Goal: Communication & Community: Answer question/provide support

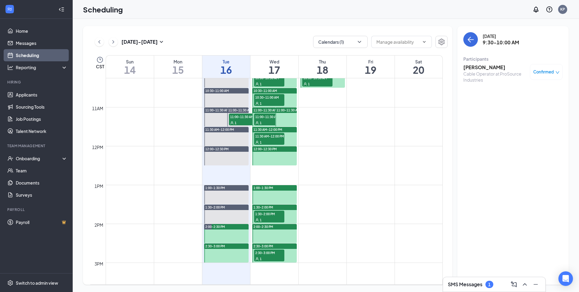
scroll to position [359, 0]
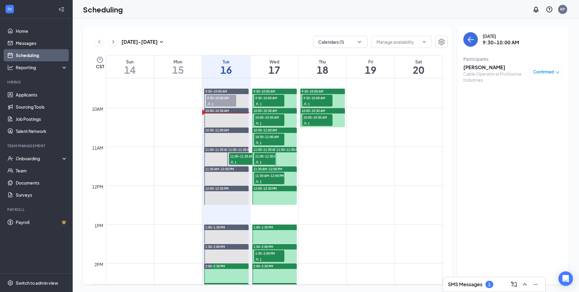
click at [472, 279] on div "SMS Messages 1" at bounding box center [494, 284] width 93 height 10
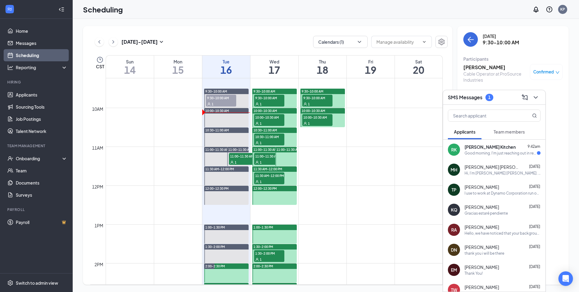
click at [512, 152] on div "Good morning. I'm just reaching out in regards to the email for my background c…" at bounding box center [501, 152] width 72 height 5
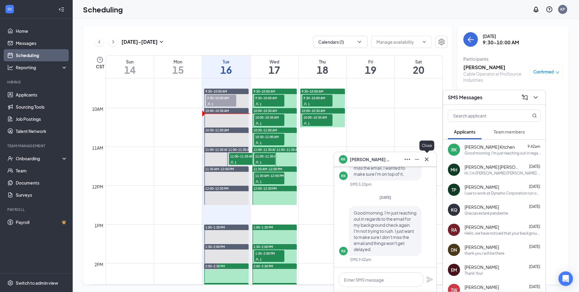
click at [424, 160] on icon "Cross" at bounding box center [426, 158] width 7 height 7
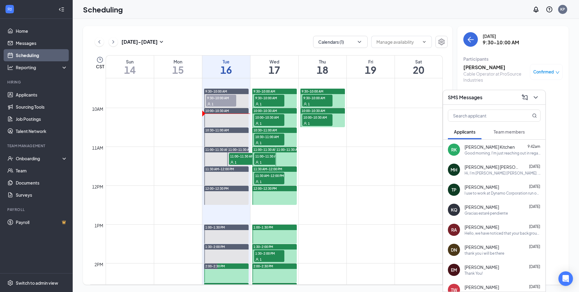
click at [515, 154] on div "Good morning. I'm just reaching out in regards to the email for my background c…" at bounding box center [503, 152] width 76 height 5
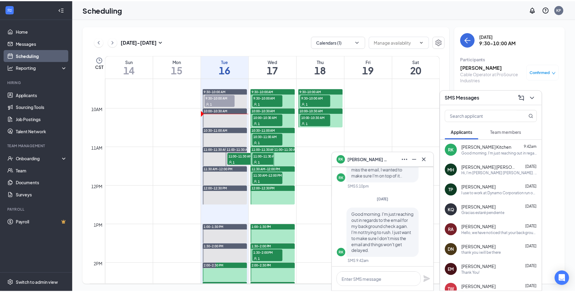
scroll to position [0, 0]
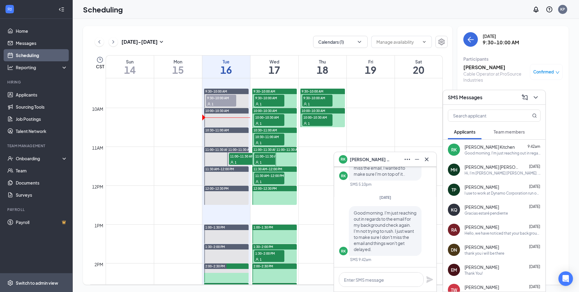
click at [31, 282] on div "Switch to admin view" at bounding box center [37, 282] width 42 height 6
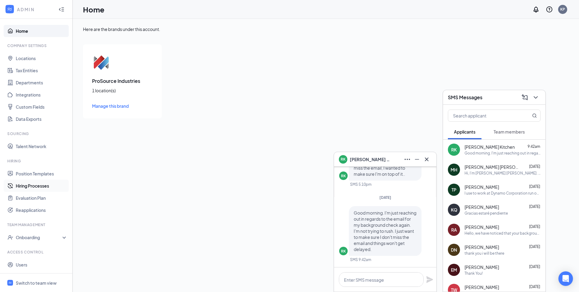
click at [39, 183] on link "Hiring Processes" at bounding box center [42, 185] width 52 height 12
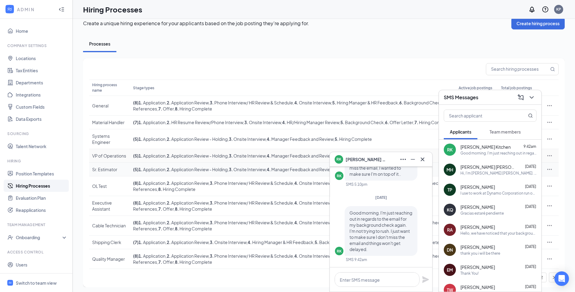
scroll to position [17, 0]
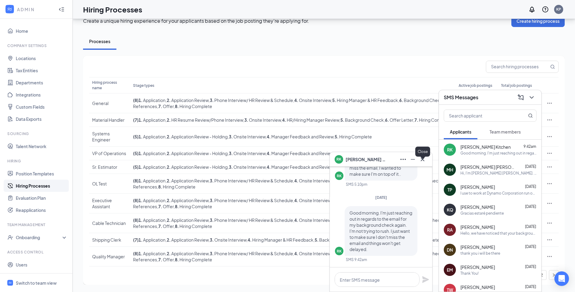
click at [424, 156] on icon "Cross" at bounding box center [422, 158] width 7 height 7
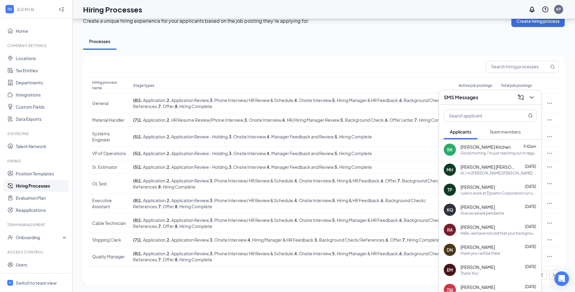
click at [494, 101] on div "SMS Messages" at bounding box center [490, 96] width 93 height 9
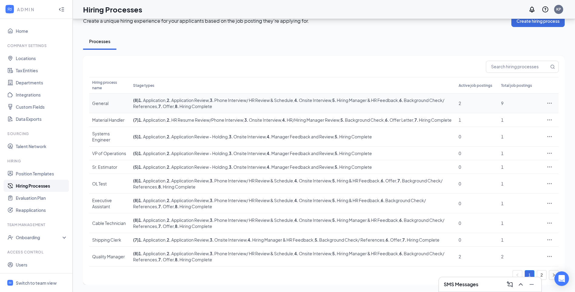
click at [100, 100] on div "General" at bounding box center [109, 103] width 35 height 6
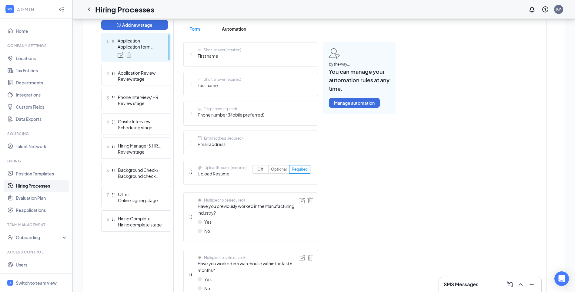
scroll to position [242, 0]
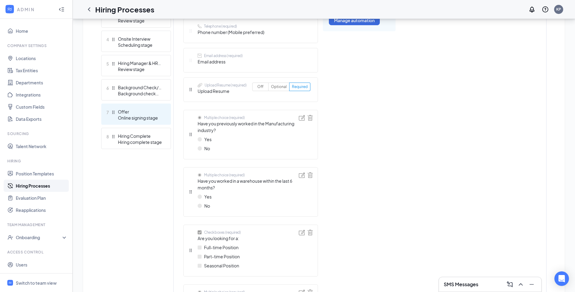
click at [152, 116] on div "Online signing stage" at bounding box center [140, 118] width 44 height 6
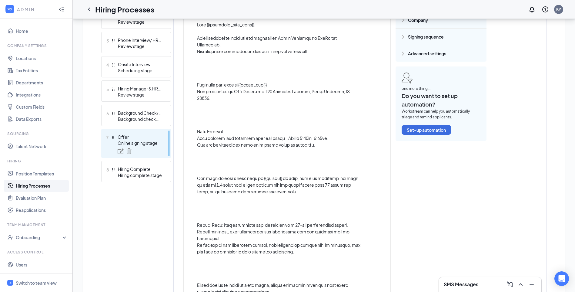
scroll to position [174, 0]
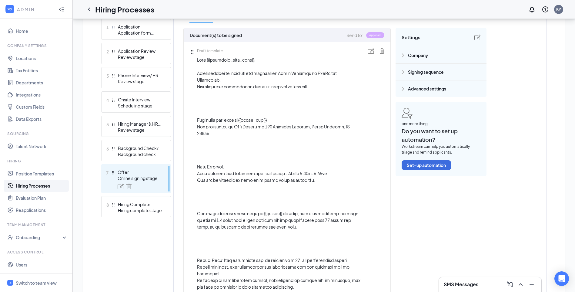
drag, startPoint x: 317, startPoint y: 55, endPoint x: 314, endPoint y: 58, distance: 3.9
click at [315, 57] on div "Draft template" at bounding box center [280, 239] width 166 height 382
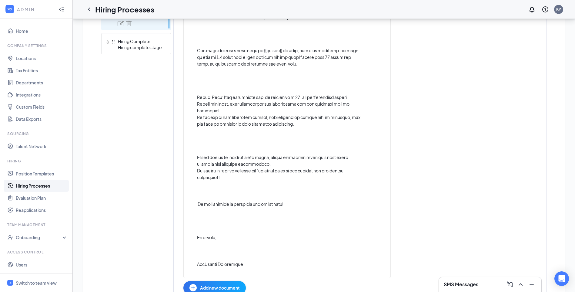
scroll to position [367, 0]
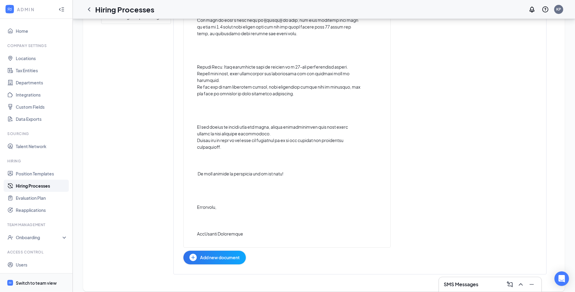
click at [44, 285] on span "Switch to team view" at bounding box center [42, 282] width 52 height 18
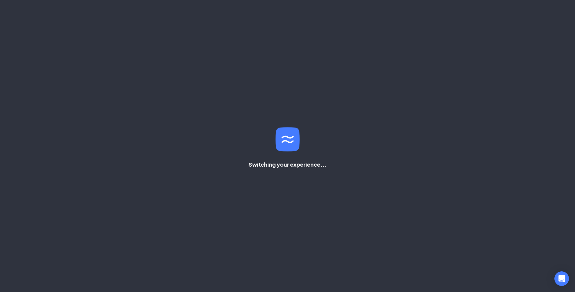
scroll to position [136, 0]
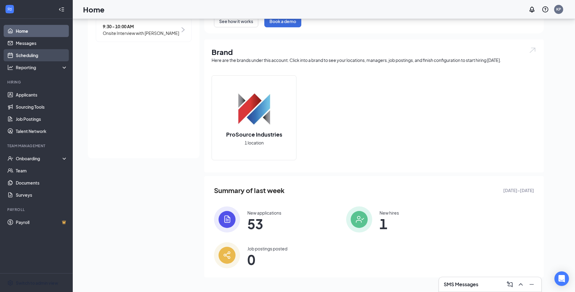
click at [40, 54] on link "Scheduling" at bounding box center [42, 55] width 52 height 12
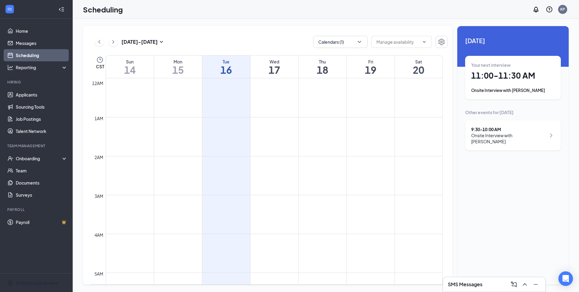
scroll to position [298, 0]
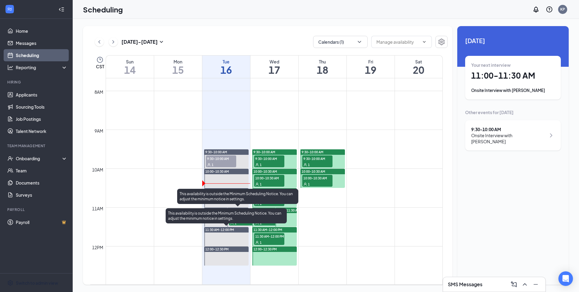
click at [242, 220] on div "This availability is outside the Minimum Scheduling Notice. You can adjust the …" at bounding box center [226, 215] width 121 height 15
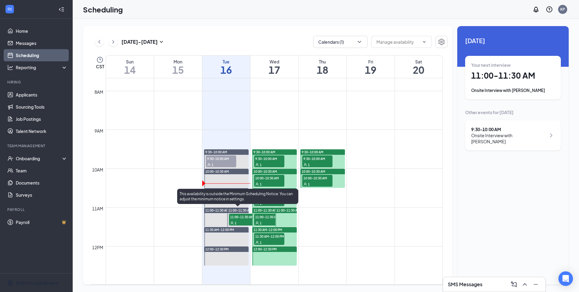
click at [234, 219] on span "11:00-11:30 AM" at bounding box center [244, 216] width 30 height 6
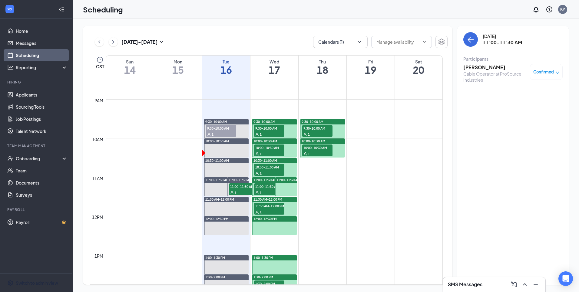
scroll to position [359, 0]
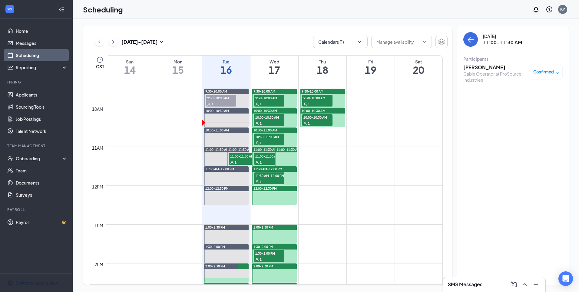
click at [482, 289] on div "SMS Messages" at bounding box center [494, 284] width 93 height 10
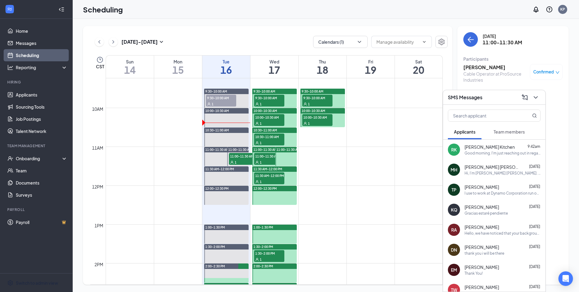
click at [483, 152] on div "Good morning. I'm just reaching out in regards to the email for my background c…" at bounding box center [503, 152] width 76 height 5
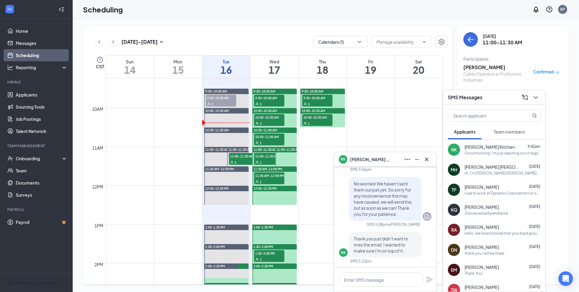
scroll to position [-91, 0]
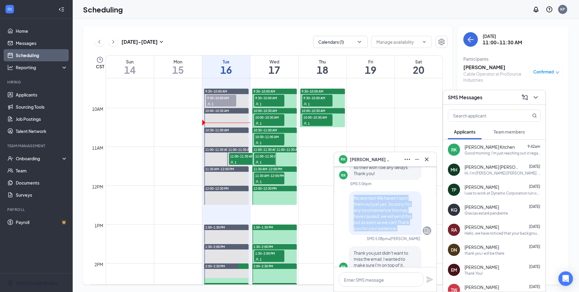
drag, startPoint x: 349, startPoint y: 197, endPoint x: 405, endPoint y: 232, distance: 66.3
click at [405, 232] on div "No worries! We haven't sent them out just yet. So sorry for any inconvenience t…" at bounding box center [385, 213] width 73 height 44
drag, startPoint x: 405, startPoint y: 232, endPoint x: 392, endPoint y: 216, distance: 21.0
copy span "No worries! We haven't sent them out just yet. So sorry for any inconvenience t…"
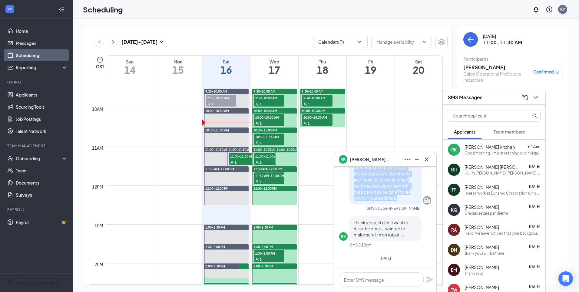
scroll to position [0, 0]
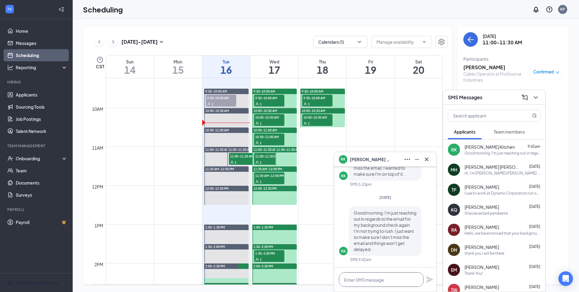
click at [378, 276] on textarea at bounding box center [381, 279] width 85 height 15
paste textarea "No worries! We haven't sent them out just yet. So sorry for any inconvenience t…"
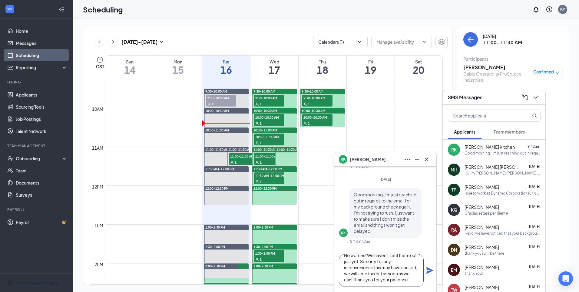
type textarea "No worries! We haven't sent them out just yet. So sorry for any inconvenience t…"
click at [429, 271] on icon "Plane" at bounding box center [430, 270] width 7 height 7
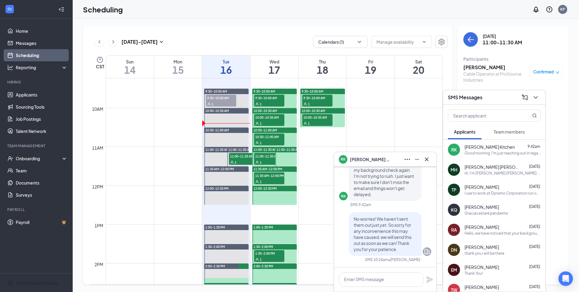
scroll to position [0, 0]
click at [432, 160] on button at bounding box center [427, 159] width 10 height 10
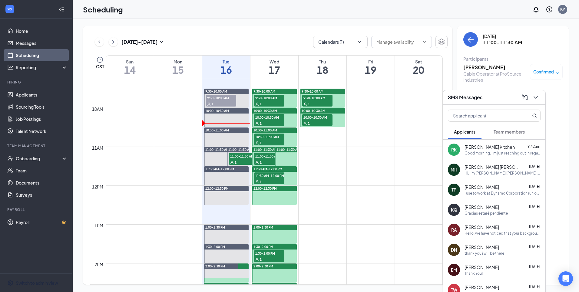
click at [508, 102] on div "SMS Messages" at bounding box center [494, 96] width 93 height 9
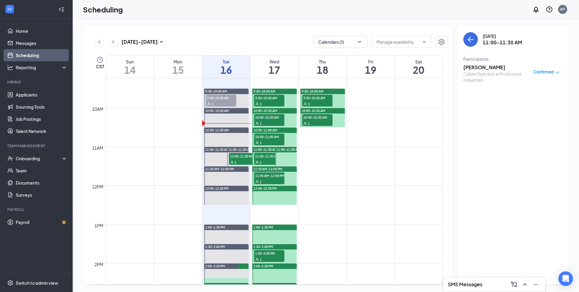
click at [488, 289] on div "SMS Messages" at bounding box center [494, 284] width 93 height 10
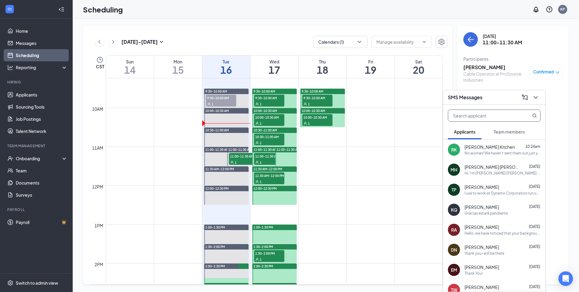
click at [493, 117] on input "text" at bounding box center [485, 116] width 72 height 12
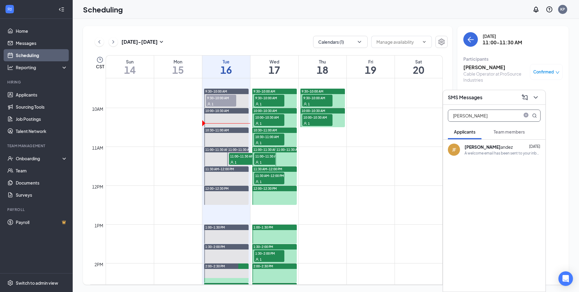
type input "[PERSON_NAME]"
click at [481, 144] on b "[PERSON_NAME]" at bounding box center [483, 146] width 36 height 5
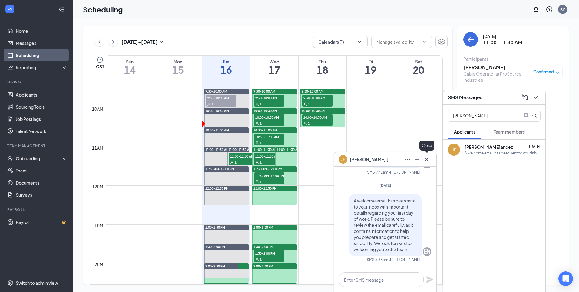
click at [426, 157] on icon "Cross" at bounding box center [426, 158] width 7 height 7
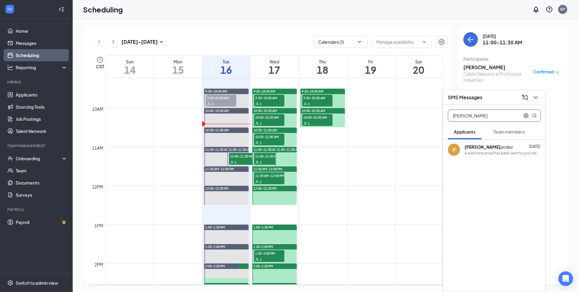
click at [529, 117] on icon "close-circle" at bounding box center [526, 115] width 5 height 5
click at [538, 99] on icon "ChevronDown" at bounding box center [535, 97] width 7 height 7
